Goal: Transaction & Acquisition: Book appointment/travel/reservation

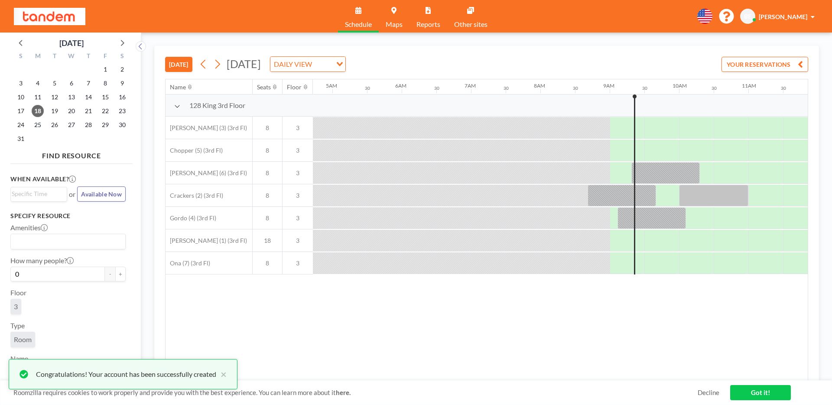
scroll to position [0, 475]
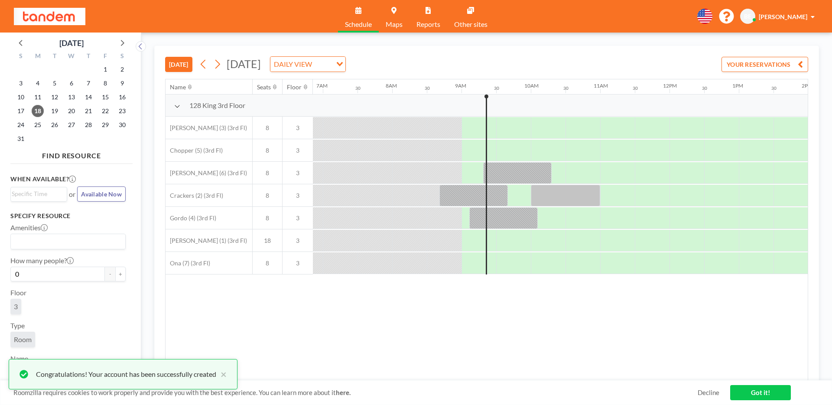
click at [184, 68] on button "[DATE]" at bounding box center [178, 64] width 27 height 15
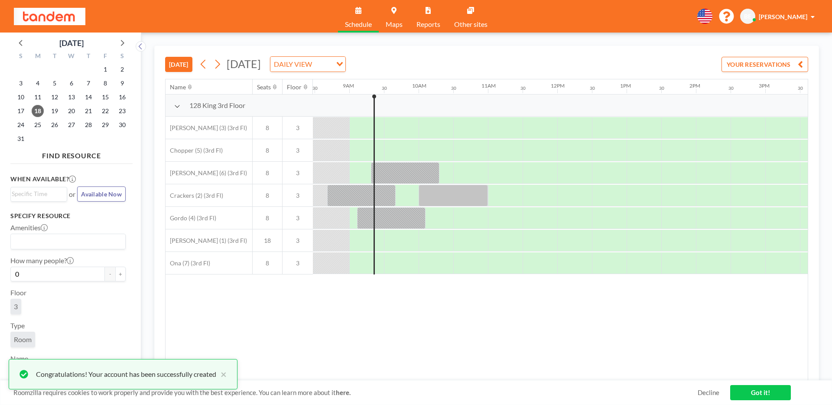
scroll to position [0, 589]
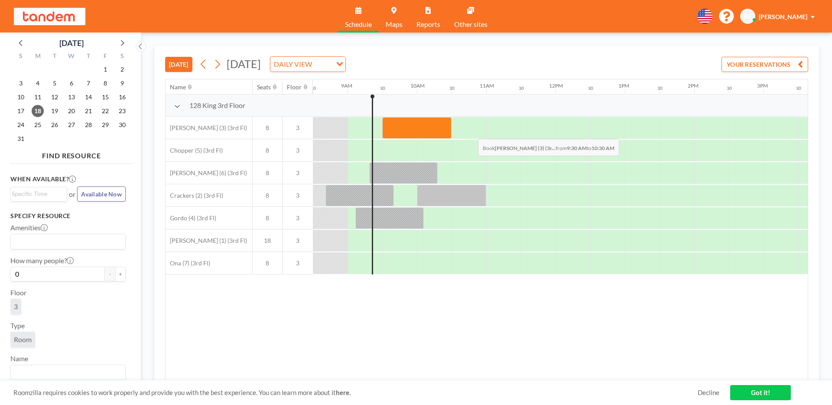
drag, startPoint x: 389, startPoint y: 131, endPoint x: 471, endPoint y: 132, distance: 82.3
click at [471, 132] on div at bounding box center [555, 128] width 1663 height 23
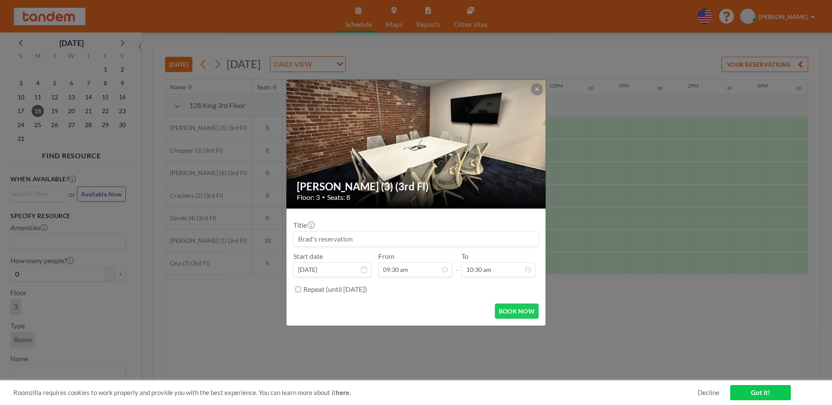
click at [471, 240] on input at bounding box center [416, 238] width 244 height 15
type input "B"
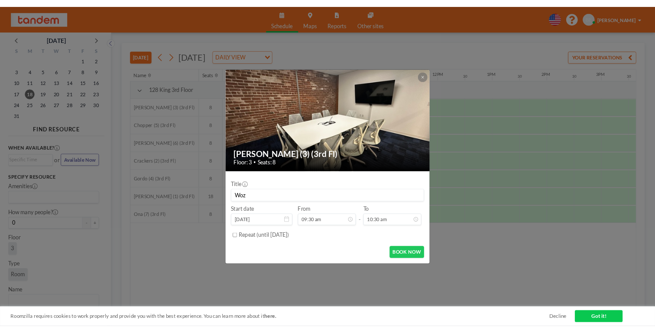
scroll to position [324, 0]
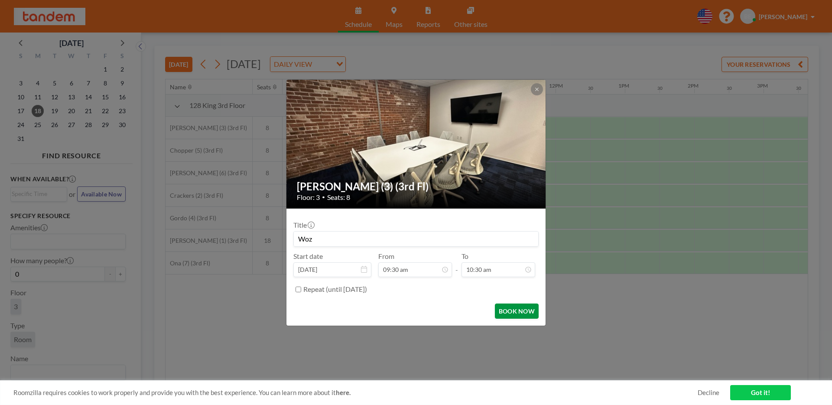
type input "Woz"
click at [507, 309] on button "BOOK NOW" at bounding box center [517, 310] width 44 height 15
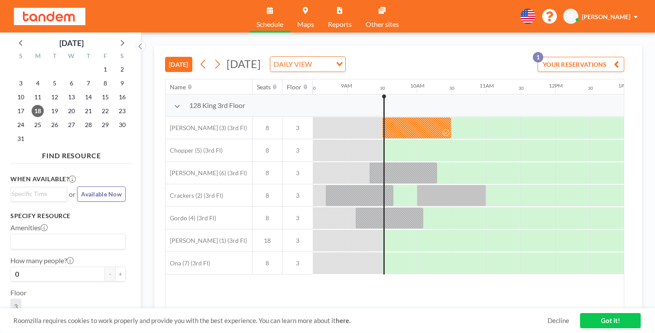
scroll to position [0, 589]
click at [165, 57] on button "[DATE]" at bounding box center [178, 64] width 27 height 15
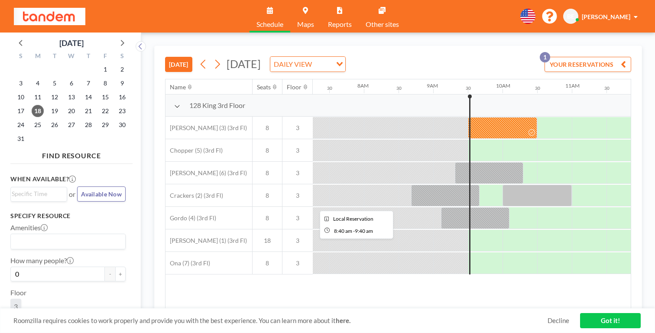
scroll to position [0, 507]
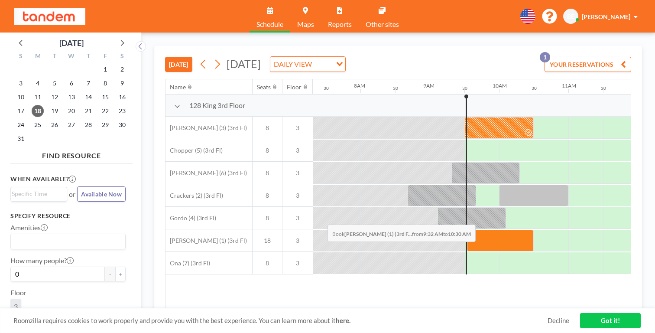
drag, startPoint x: 292, startPoint y: 201, endPoint x: 324, endPoint y: 203, distance: 31.7
click at [467, 230] on div at bounding box center [500, 241] width 67 height 22
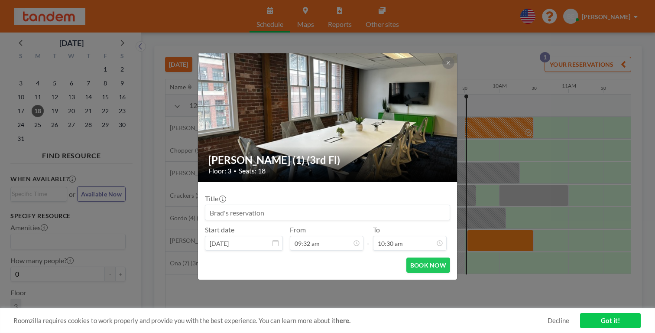
scroll to position [290, 0]
click at [304, 205] on input at bounding box center [327, 212] width 244 height 15
type input "woz"
click at [411, 257] on button "BOOK NOW" at bounding box center [428, 264] width 44 height 15
